Goal: Information Seeking & Learning: Learn about a topic

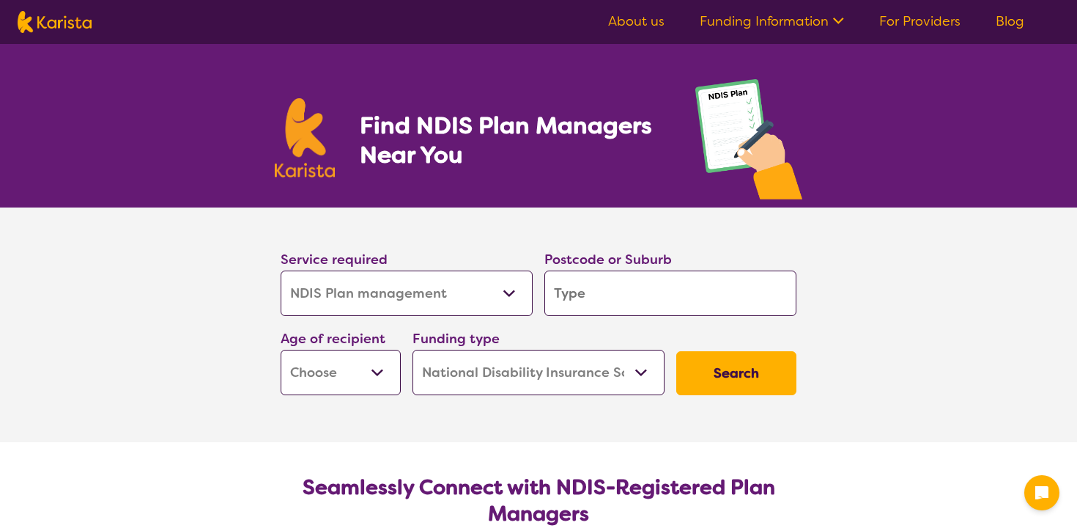
select select "NDIS Plan management"
select select "NDIS"
select select "NDIS Plan management"
select select "NDIS"
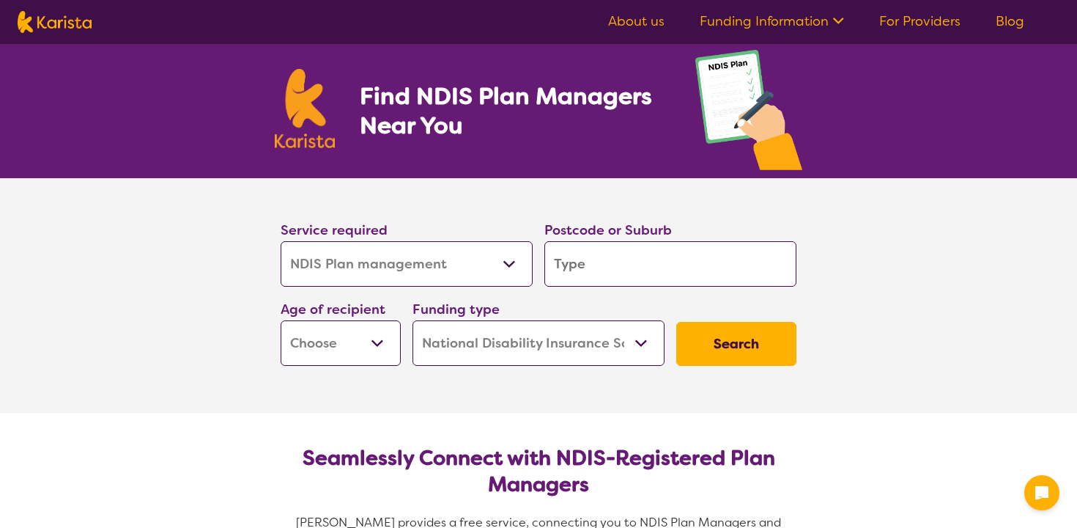
click at [484, 262] on select "Allied Health Assistant Assessment ([MEDICAL_DATA] or [MEDICAL_DATA]) Behaviour…" at bounding box center [407, 263] width 252 height 45
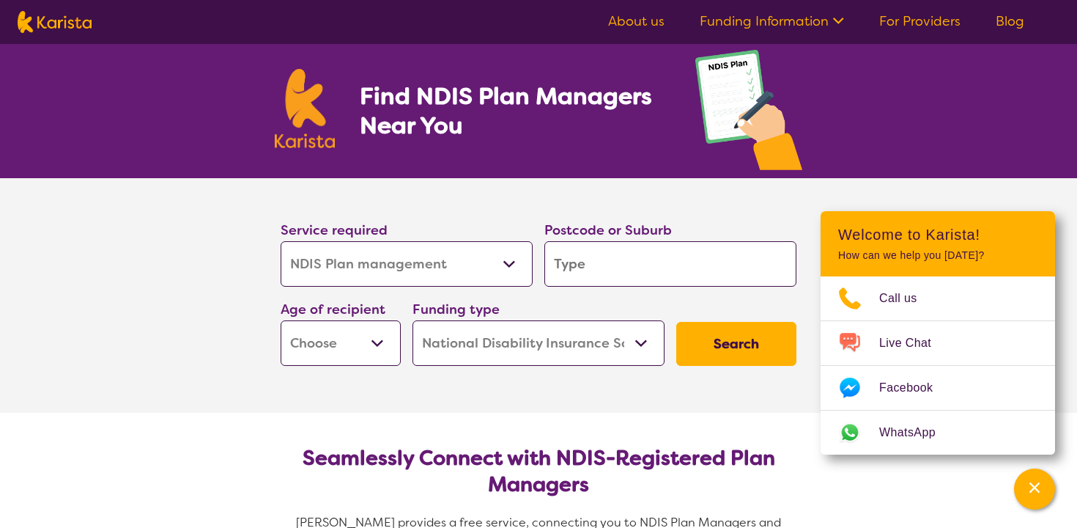
click at [605, 265] on input "search" at bounding box center [671, 263] width 252 height 45
type input "2"
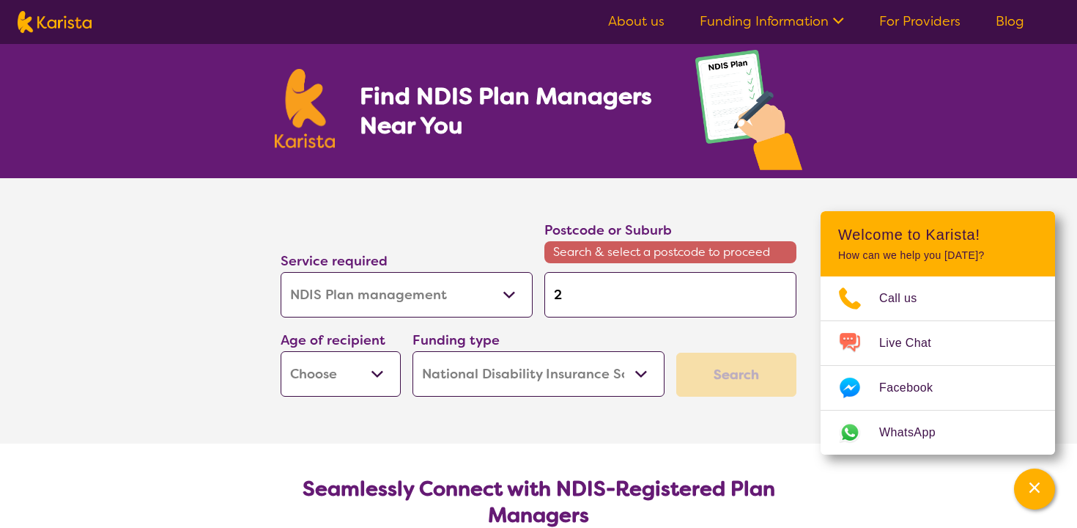
type input "21"
type input "211"
type input "2111"
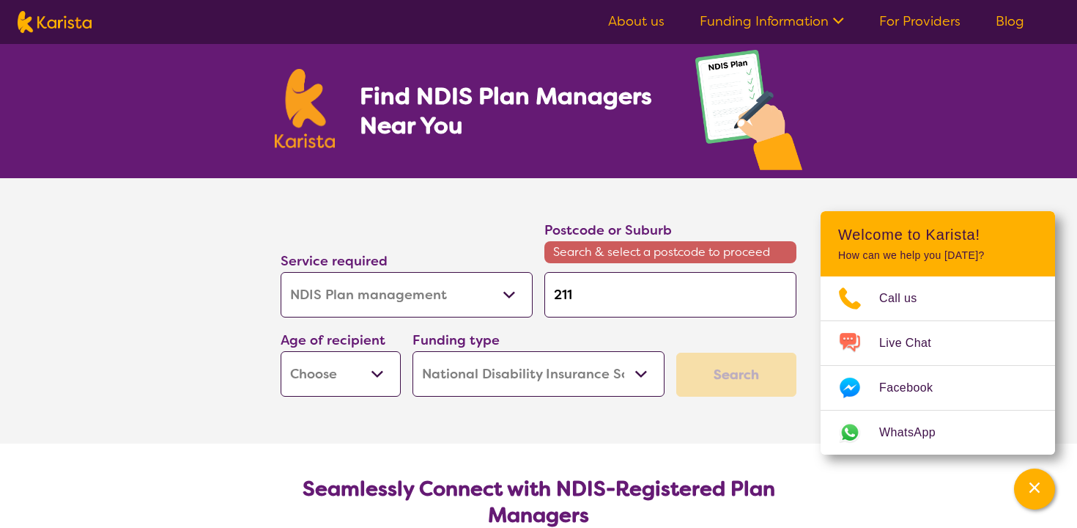
type input "2111"
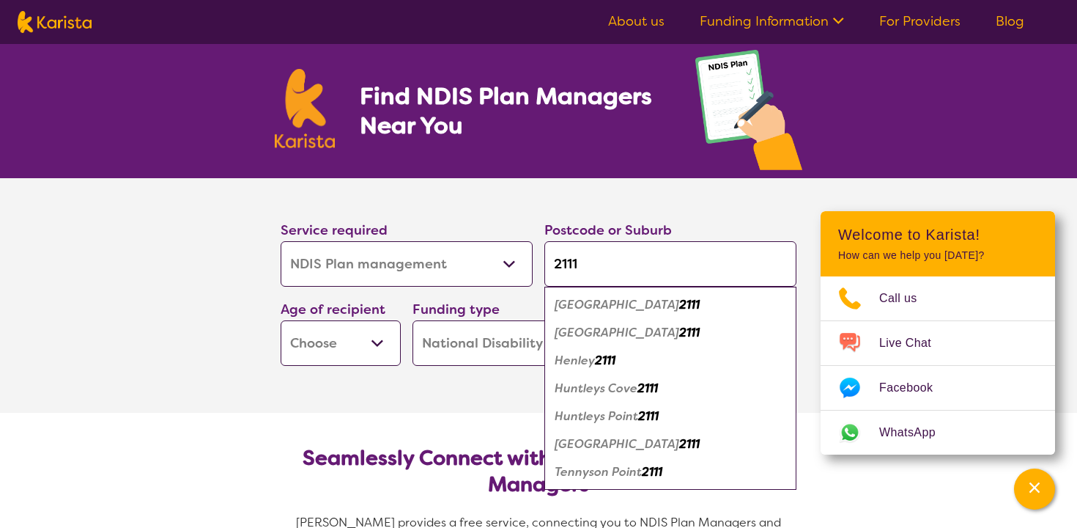
type input "2111"
click at [624, 322] on div "[GEOGRAPHIC_DATA] 2111" at bounding box center [670, 333] width 237 height 28
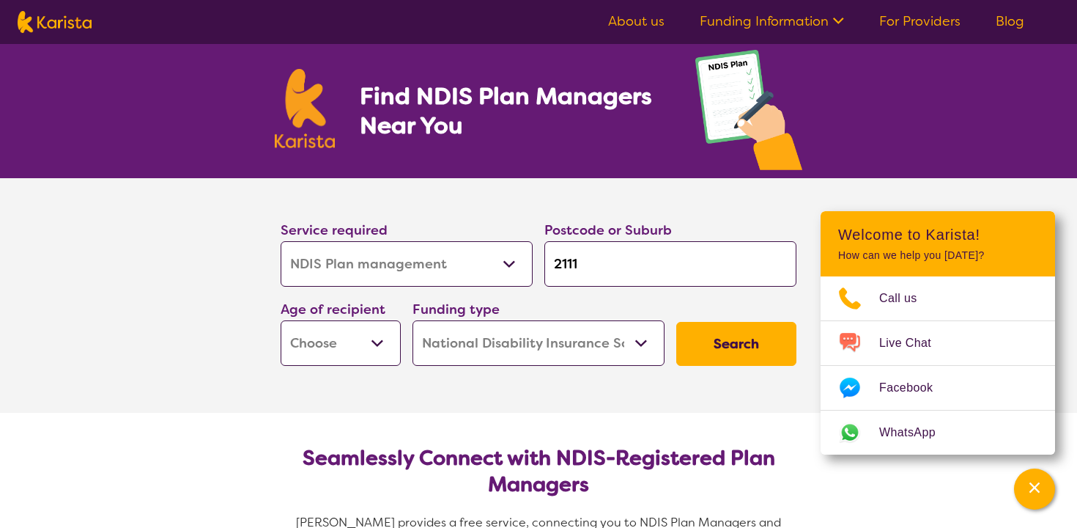
click at [715, 342] on button "Search" at bounding box center [736, 344] width 120 height 44
click at [379, 339] on select "Early Childhood - 0 to 9 Child - 10 to 11 Adolescent - 12 to 17 Adult - 18 to 6…" at bounding box center [341, 342] width 120 height 45
select select "AD"
click at [281, 320] on select "Early Childhood - 0 to 9 Child - 10 to 11 Adolescent - 12 to 17 Adult - 18 to 6…" at bounding box center [341, 342] width 120 height 45
select select "AD"
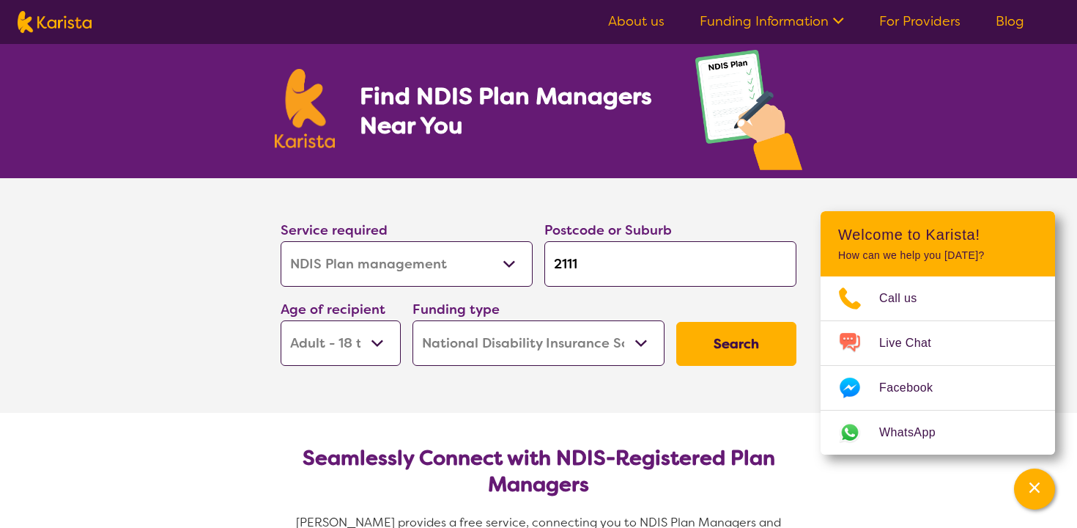
click at [586, 329] on select "Home Care Package (HCP) National Disability Insurance Scheme (NDIS) I don't know" at bounding box center [539, 342] width 252 height 45
click at [723, 346] on button "Search" at bounding box center [736, 344] width 120 height 44
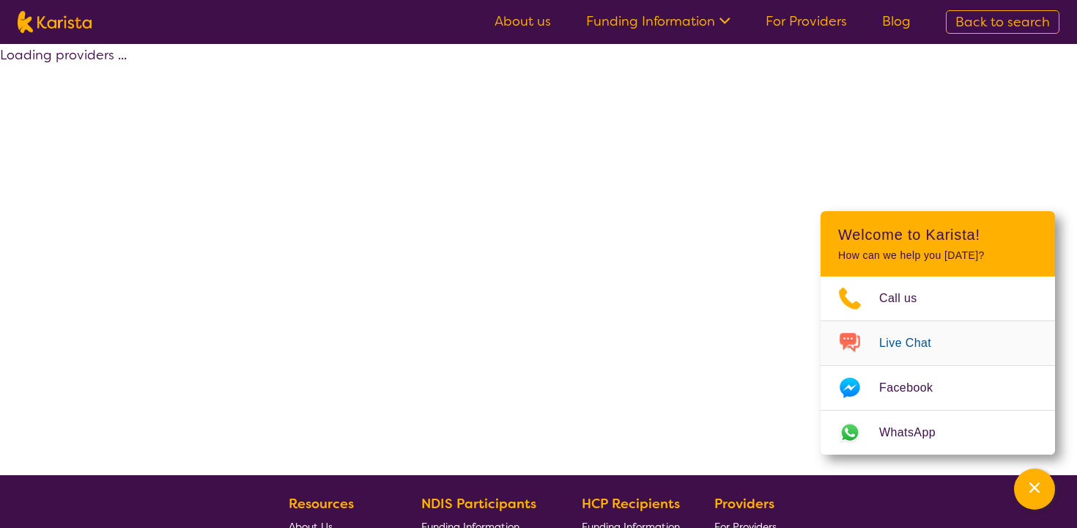
select select "by_score"
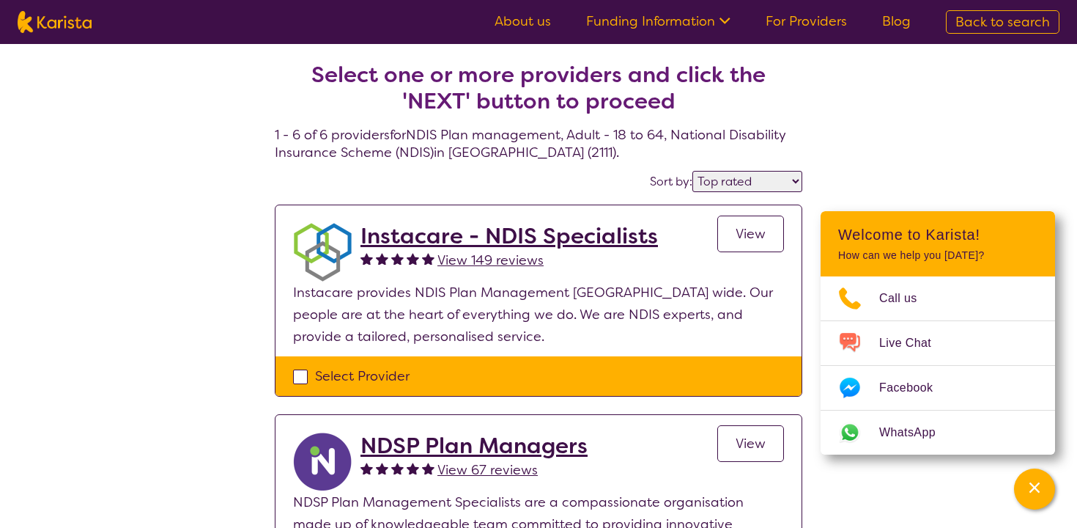
click at [1025, 490] on div "Channel Menu" at bounding box center [1034, 489] width 29 height 32
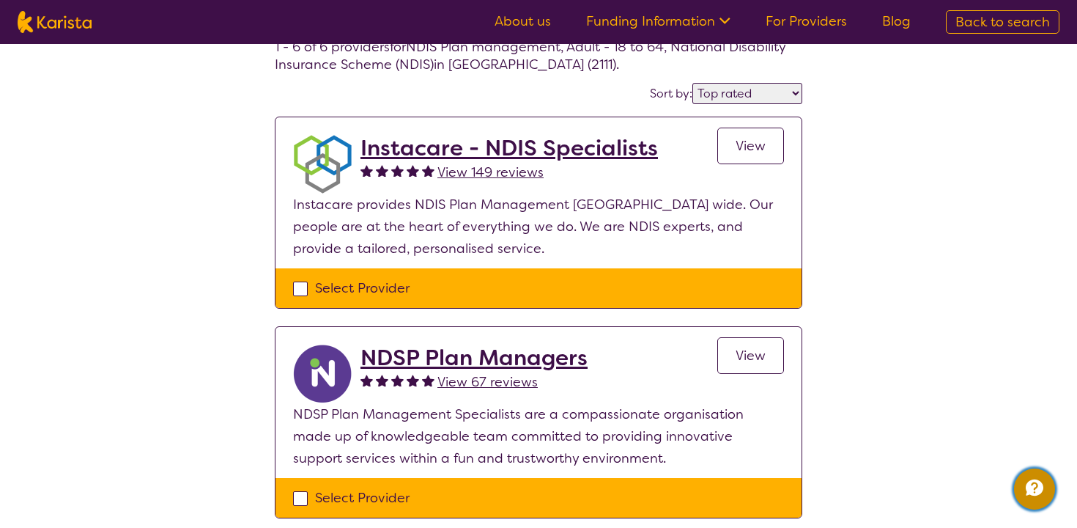
scroll to position [109, 0]
